Goal: Find specific page/section: Find specific page/section

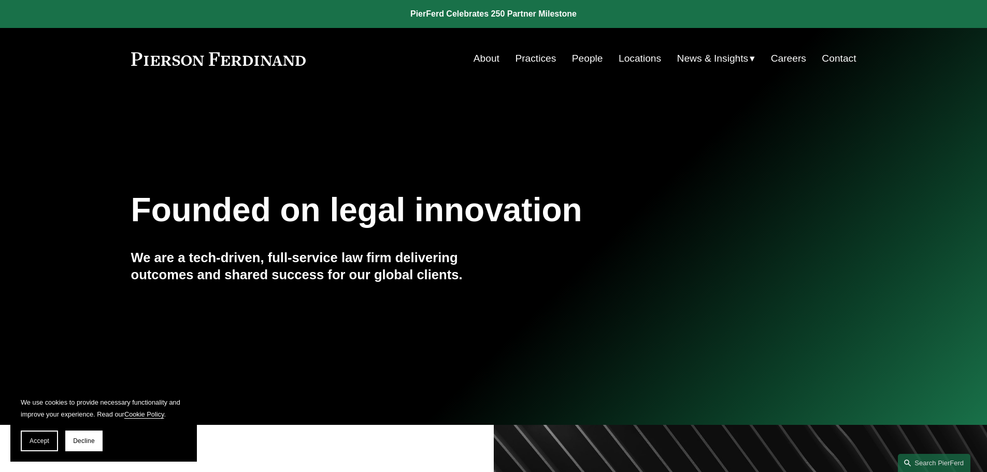
click at [639, 55] on link "Locations" at bounding box center [640, 59] width 42 height 20
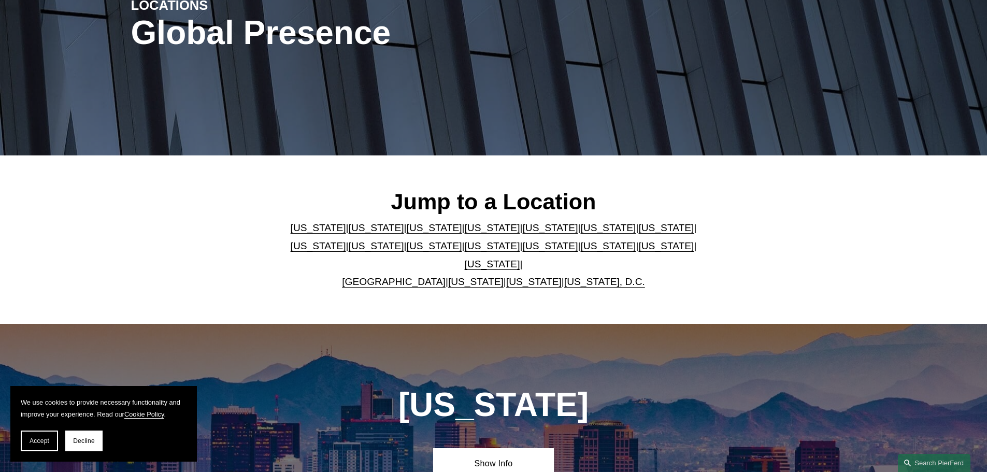
scroll to position [155, 0]
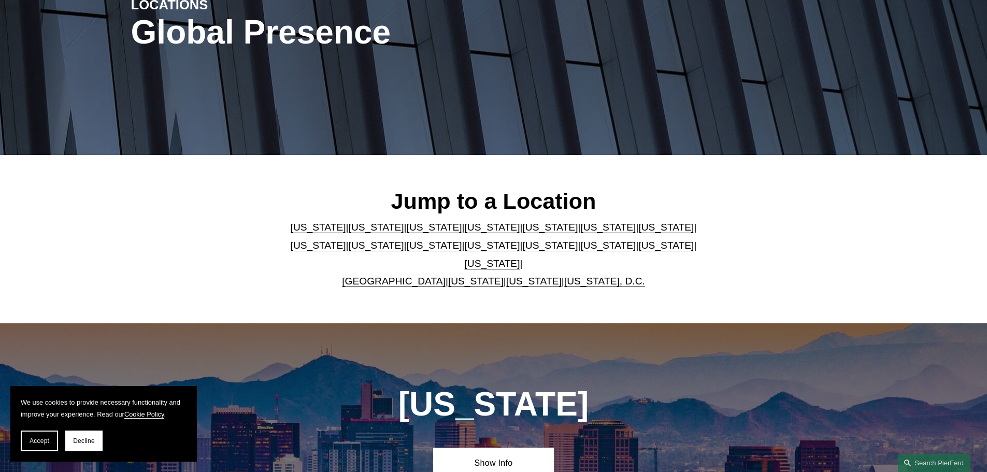
click at [407, 248] on link "[US_STATE]" at bounding box center [434, 245] width 55 height 11
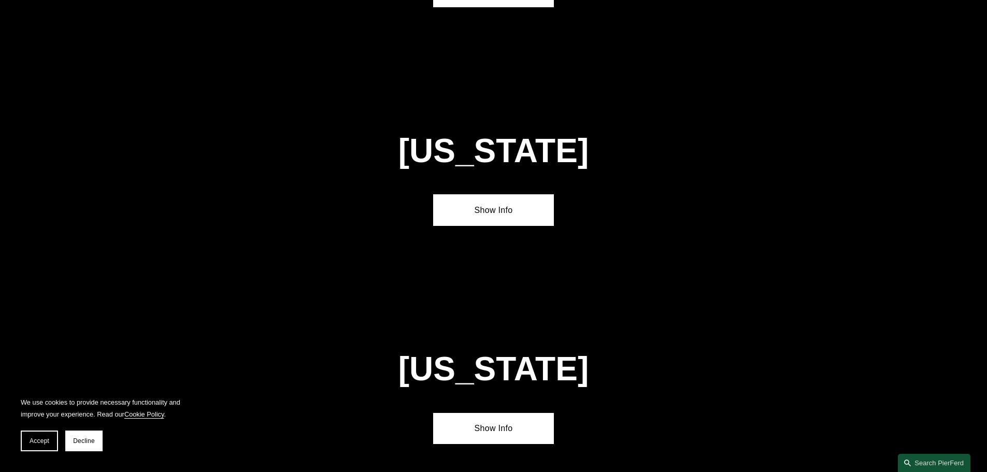
scroll to position [2435, 0]
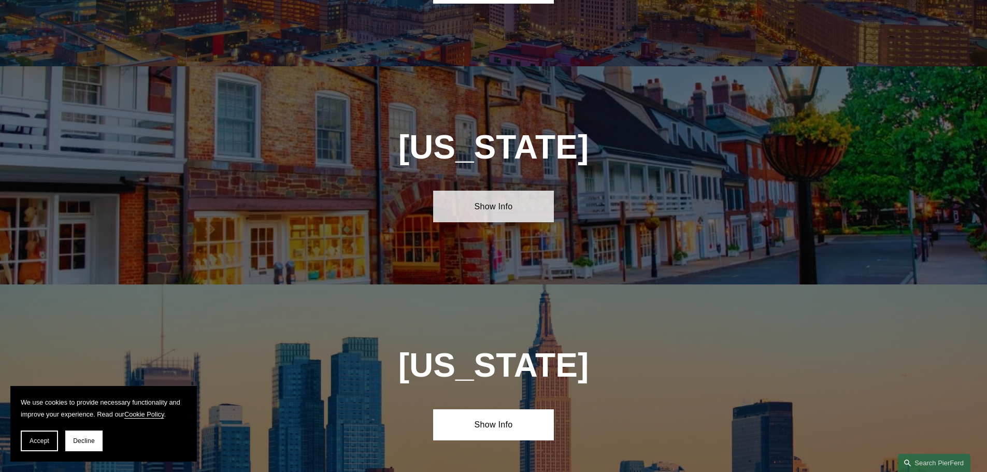
click at [500, 191] on link "Show Info" at bounding box center [493, 206] width 121 height 31
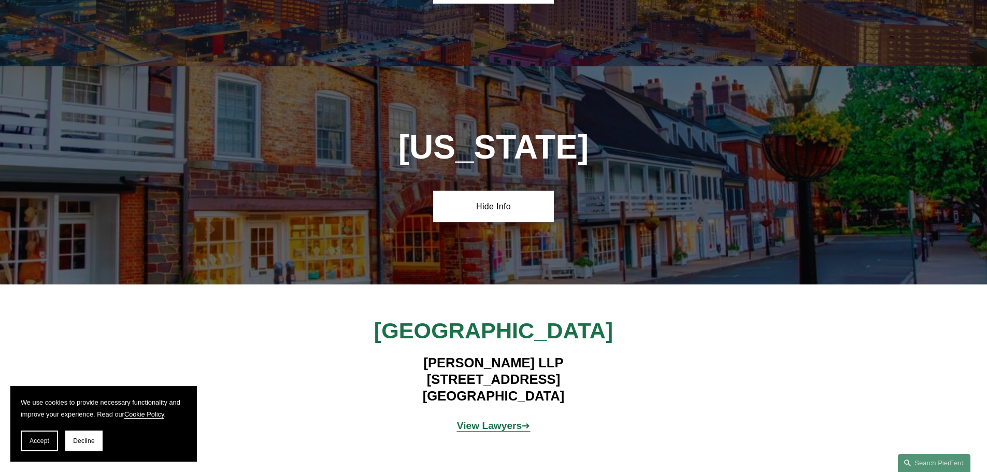
click at [514, 420] on strong "View Lawyers" at bounding box center [489, 425] width 65 height 11
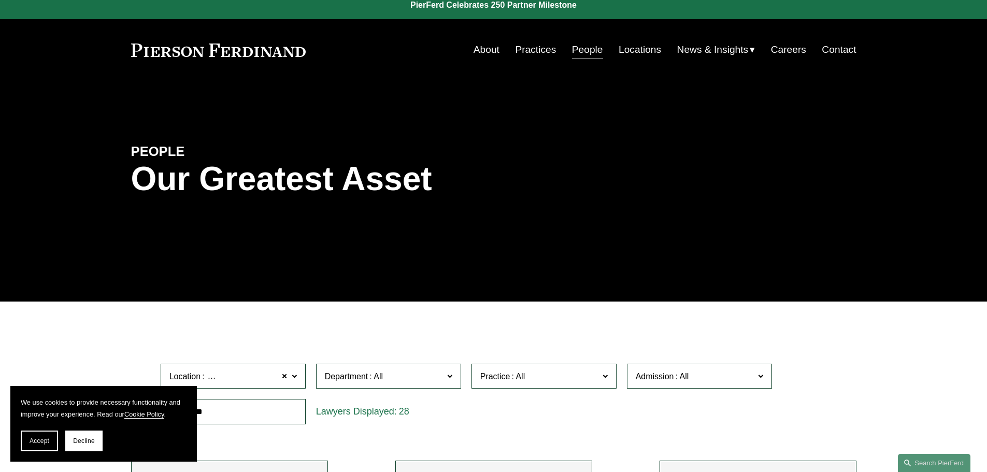
scroll to position [155, 0]
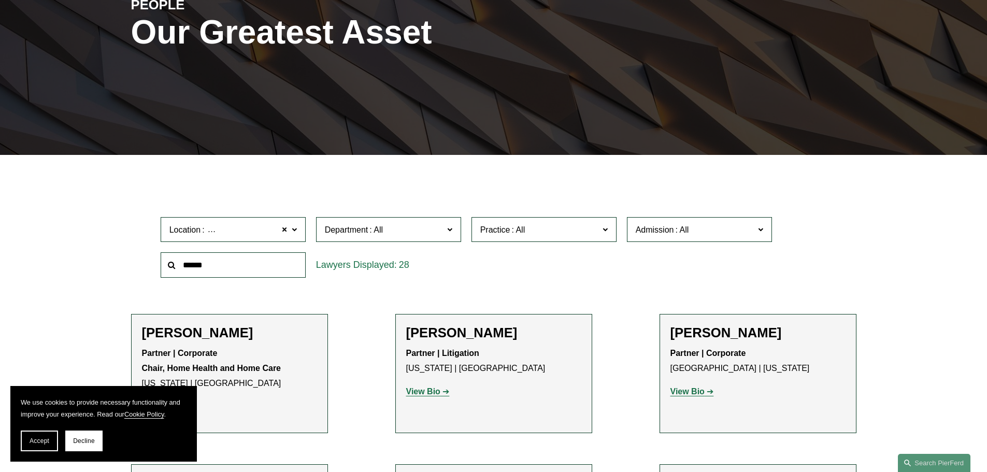
click at [278, 233] on span "Location Princeton" at bounding box center [228, 230] width 119 height 14
click at [282, 230] on span at bounding box center [285, 229] width 6 height 13
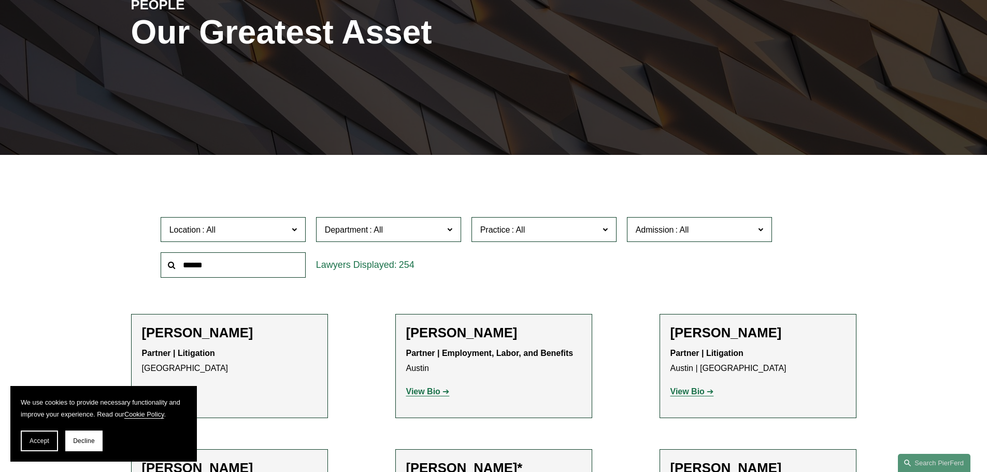
scroll to position [363, 0]
click at [0, 0] on link "[US_STATE]" at bounding box center [0, 0] width 0 height 0
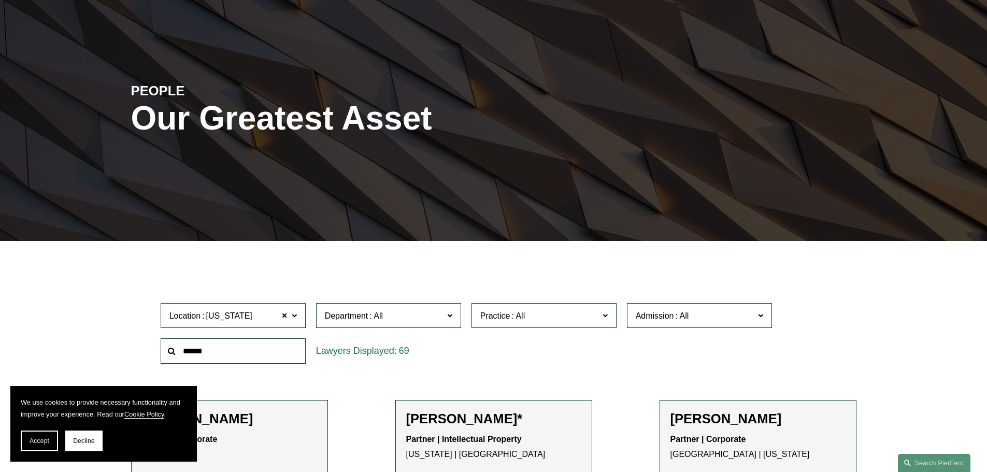
scroll to position [160, 0]
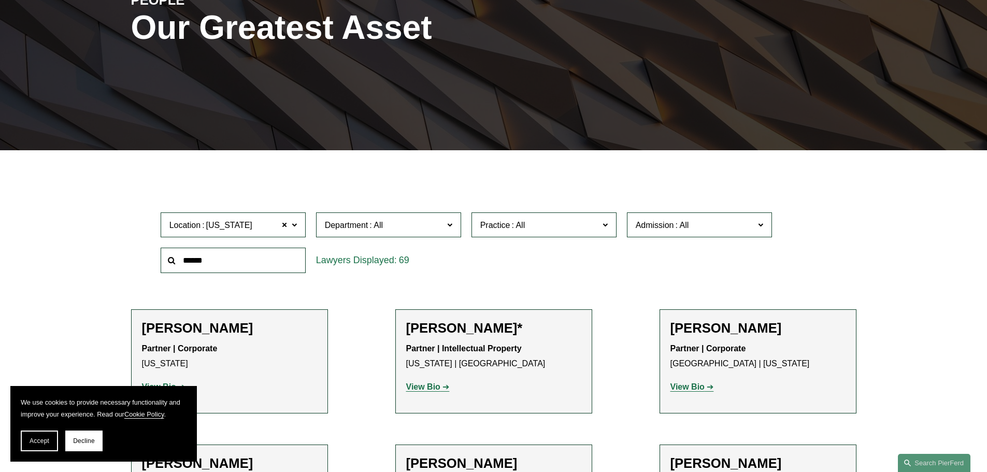
click at [651, 223] on span "Admission" at bounding box center [655, 225] width 38 height 9
click at [283, 229] on span at bounding box center [285, 224] width 6 height 13
click at [370, 227] on span at bounding box center [376, 225] width 17 height 9
click at [549, 220] on span "Practice" at bounding box center [539, 225] width 119 height 14
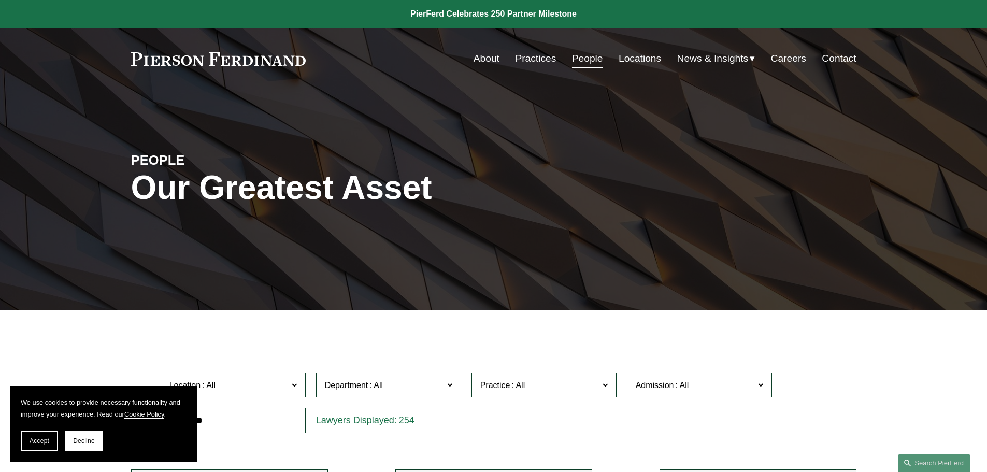
click at [483, 60] on link "About" at bounding box center [487, 59] width 26 height 20
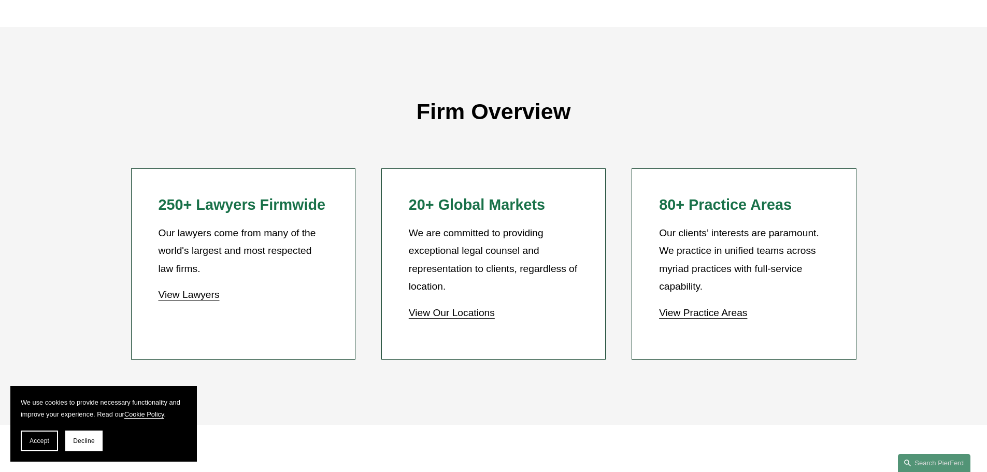
scroll to position [1036, 0]
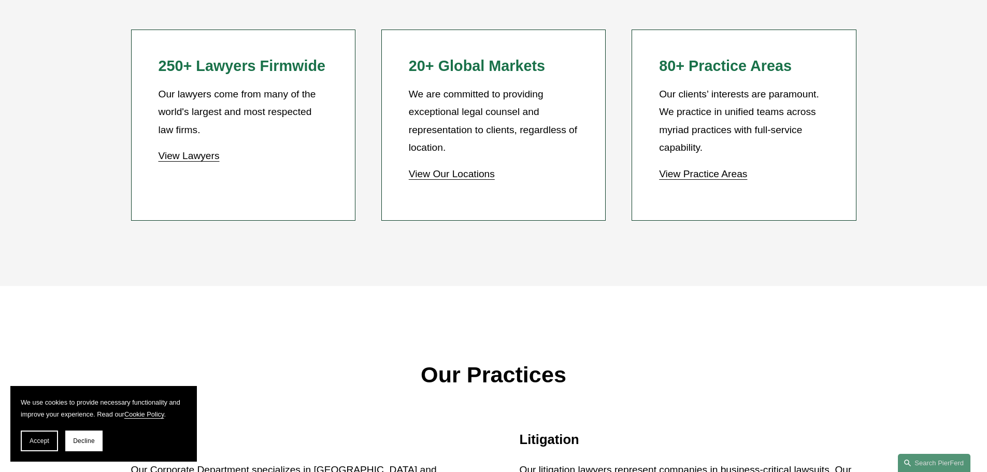
click at [180, 161] on link "View Lawyers" at bounding box center [188, 155] width 61 height 11
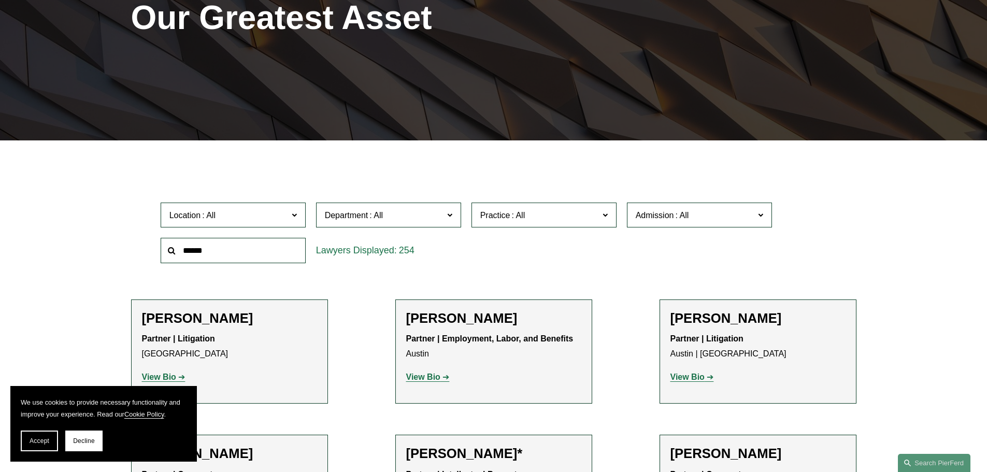
scroll to position [207, 0]
